Goal: Task Accomplishment & Management: Complete application form

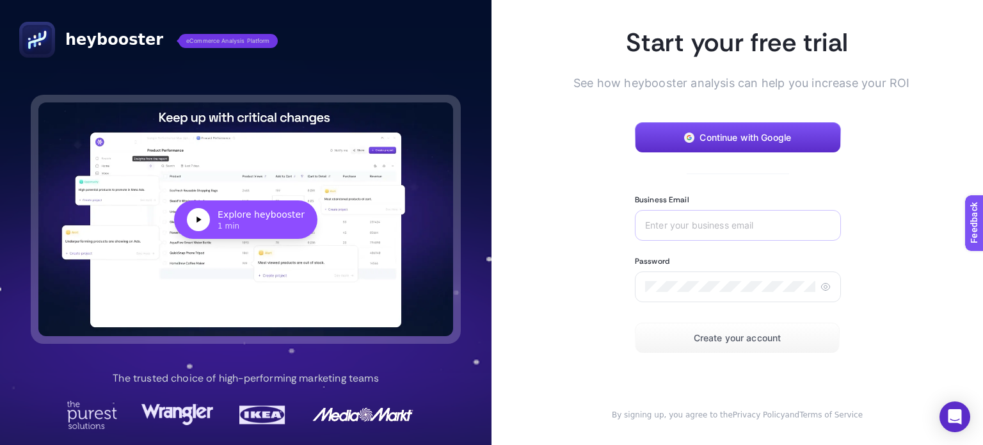
click at [677, 216] on div at bounding box center [738, 225] width 206 height 31
type input "R"
type input "[EMAIL_ADDRESS][DOMAIN_NAME]"
click at [810, 282] on div at bounding box center [738, 286] width 206 height 31
click at [820, 286] on icon at bounding box center [825, 286] width 10 height 10
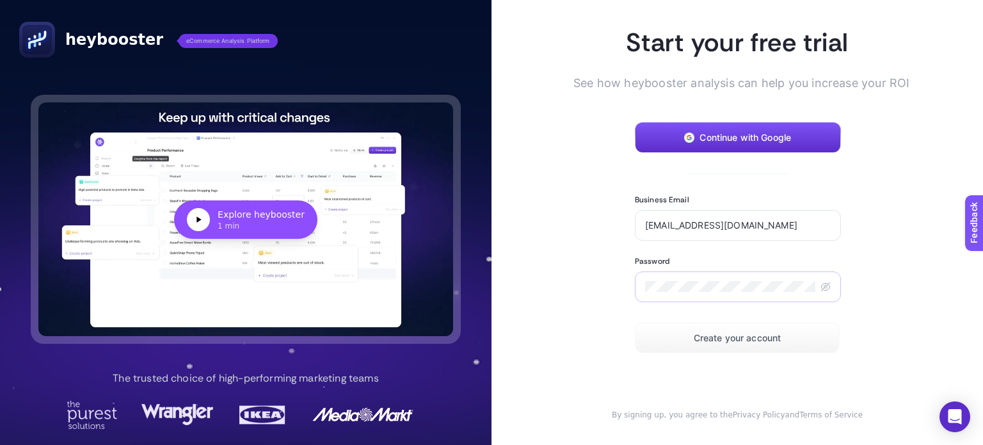
click at [865, 326] on section "Start your free trial See how heybooster analysis can help you increase your RO…" at bounding box center [737, 223] width 287 height 394
click at [727, 342] on span "Create your account" at bounding box center [737, 338] width 88 height 10
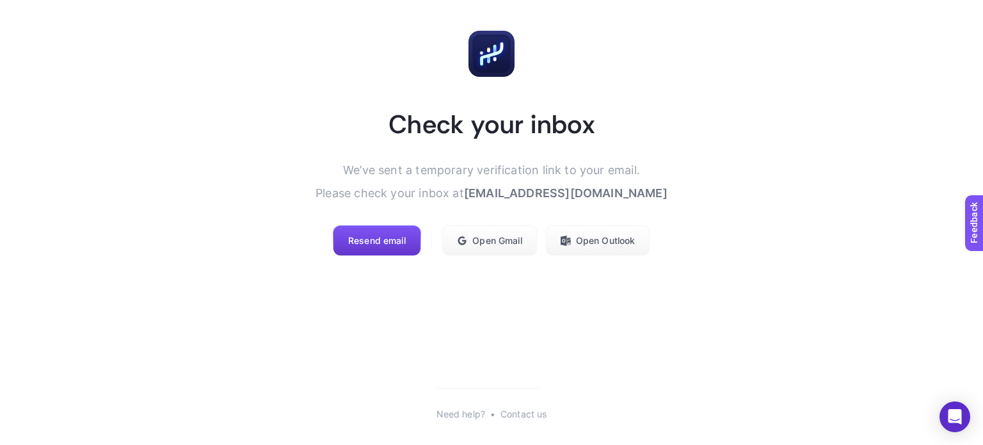
click at [393, 235] on span "Resend email" at bounding box center [377, 240] width 58 height 10
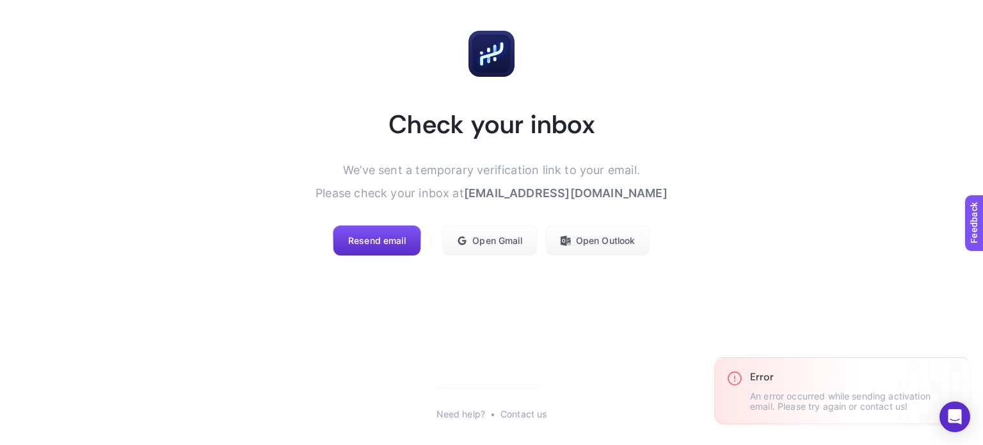
click at [642, 313] on main "Check your inbox We’ve sent a temporary verification link to your email. Please…" at bounding box center [491, 222] width 921 height 445
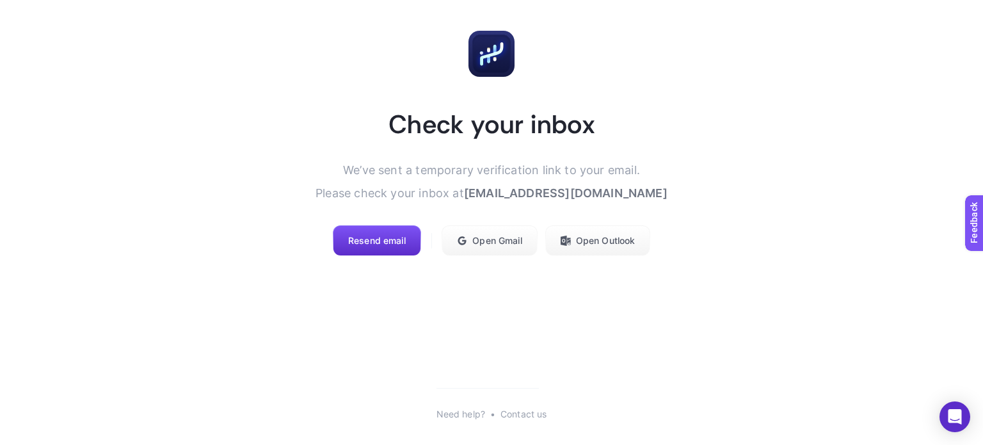
drag, startPoint x: 759, startPoint y: 165, endPoint x: 743, endPoint y: 227, distance: 64.2
click at [759, 171] on article "Check your inbox We’ve sent a temporary verification link to your email. Please…" at bounding box center [491, 143] width 891 height 256
